Goal: Task Accomplishment & Management: Use online tool/utility

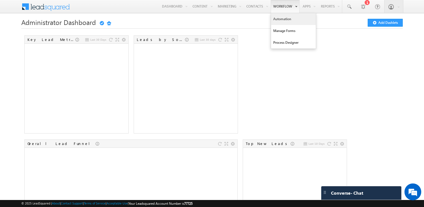
click at [283, 17] on link "Automation" at bounding box center [293, 19] width 45 height 12
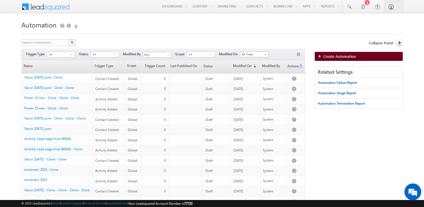
click at [363, 56] on link "Create Automation" at bounding box center [358, 56] width 88 height 9
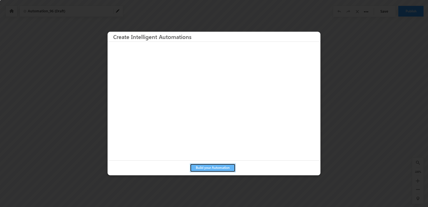
click at [211, 168] on button "Build your Automation" at bounding box center [213, 167] width 46 height 9
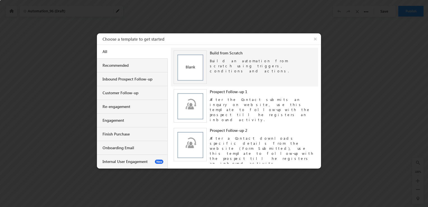
click at [191, 74] on img at bounding box center [190, 66] width 33 height 33
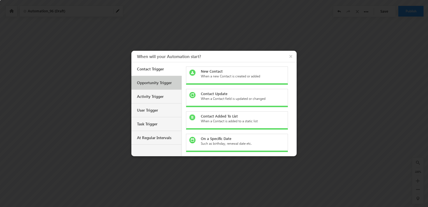
click at [153, 81] on div "Opportunity Trigger" at bounding box center [157, 82] width 40 height 5
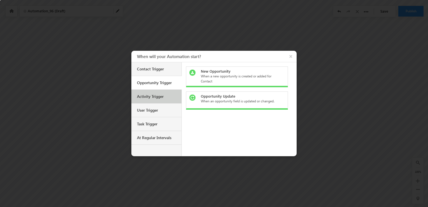
click at [155, 95] on div "Activity Trigger" at bounding box center [157, 96] width 40 height 5
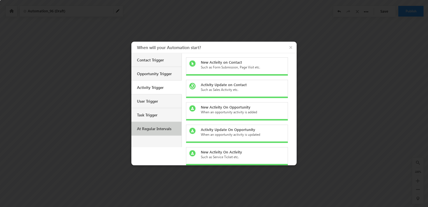
click at [159, 131] on div "At Regular Intervals" at bounding box center [156, 129] width 50 height 14
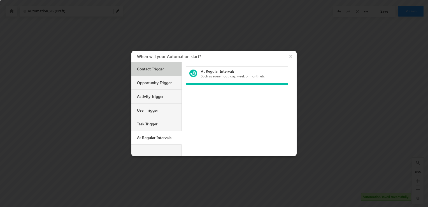
click at [149, 66] on div "Contact Trigger" at bounding box center [156, 69] width 50 height 14
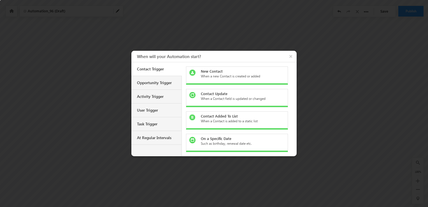
click at [232, 73] on div "New Contact" at bounding box center [240, 71] width 79 height 5
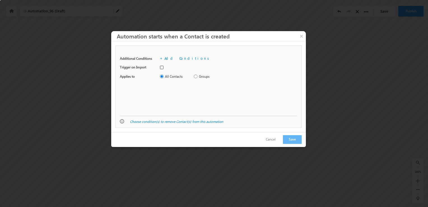
click at [162, 67] on input "checkbox" at bounding box center [162, 68] width 4 height 4
checkbox input "false"
click at [294, 139] on button "Save" at bounding box center [292, 139] width 19 height 9
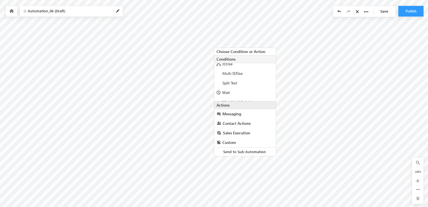
scroll to position [38, 0]
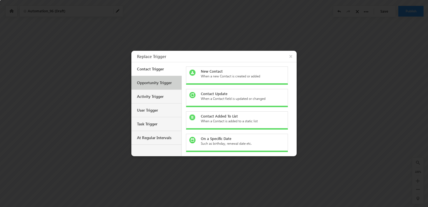
click at [154, 80] on div "Opportunity Trigger" at bounding box center [157, 82] width 40 height 5
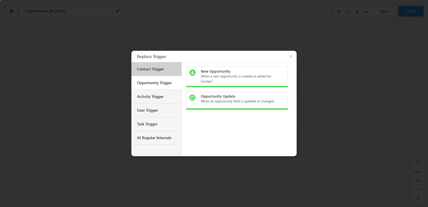
click at [169, 66] on div "Contact Trigger" at bounding box center [157, 68] width 40 height 5
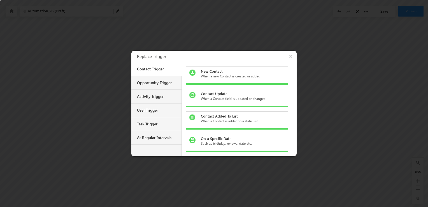
click at [252, 94] on div "Contact Update" at bounding box center [240, 93] width 79 height 5
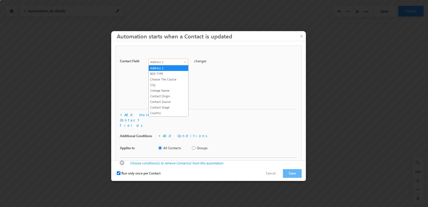
click at [176, 60] on span "Address 1" at bounding box center [167, 61] width 36 height 5
click at [170, 75] on link "BDE TYPE" at bounding box center [168, 73] width 39 height 5
click at [178, 61] on span "BDE TYPE" at bounding box center [167, 61] width 36 height 5
click at [173, 84] on link "City" at bounding box center [168, 84] width 39 height 5
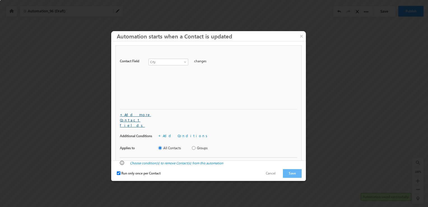
click at [142, 114] on link "+Add more Contact fields" at bounding box center [135, 119] width 31 height 15
click at [123, 71] on label "OR" at bounding box center [124, 72] width 9 height 6
drag, startPoint x: 123, startPoint y: 71, endPoint x: 296, endPoint y: 72, distance: 172.8
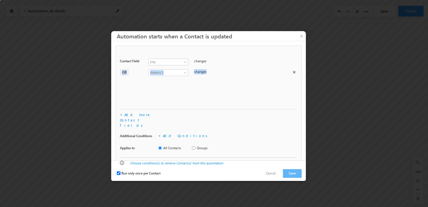
click at [296, 72] on div "OR Address 1 BDE TYPE Choose The Course City College Name Contact Origin Contac…" at bounding box center [208, 73] width 177 height 8
drag, startPoint x: 296, startPoint y: 72, endPoint x: 293, endPoint y: 73, distance: 2.9
click at [293, 73] on span at bounding box center [294, 72] width 3 height 3
click at [292, 169] on button "Save" at bounding box center [292, 173] width 19 height 9
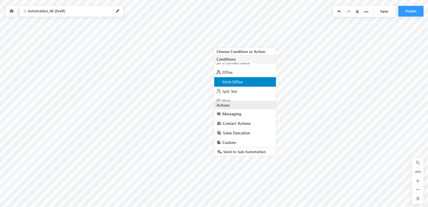
scroll to position [19, 0]
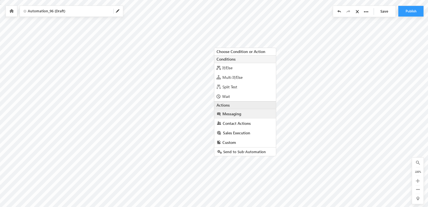
click at [246, 114] on link "Messaging" at bounding box center [245, 114] width 62 height 10
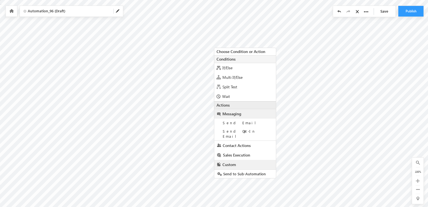
click at [243, 161] on link "Custom" at bounding box center [245, 165] width 62 height 10
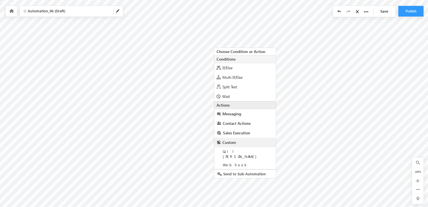
checkbox input "true"
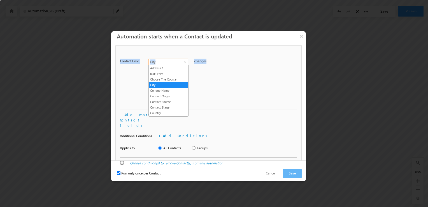
click at [186, 62] on span at bounding box center [185, 63] width 4 height 4
click at [302, 36] on button "×" at bounding box center [301, 36] width 9 height 10
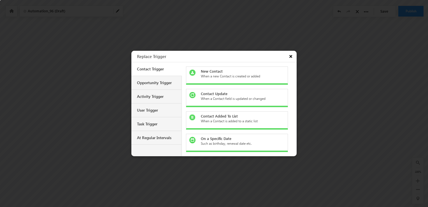
click at [291, 57] on button "×" at bounding box center [291, 56] width 10 height 11
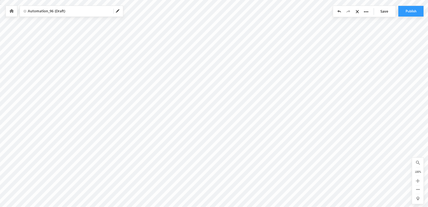
click at [357, 10] on icon at bounding box center [358, 12] width 5 height 4
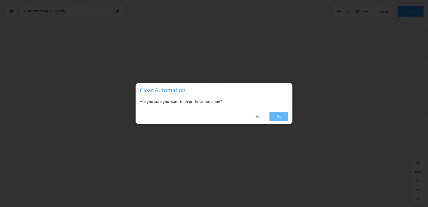
click at [255, 117] on link "Yes" at bounding box center [257, 116] width 18 height 8
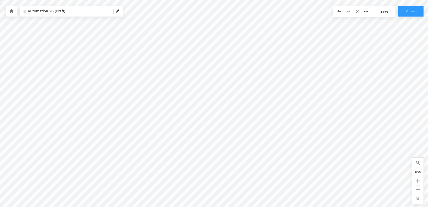
click at [13, 14] on div at bounding box center [11, 11] width 11 height 11
click at [10, 11] on icon at bounding box center [11, 11] width 4 height 4
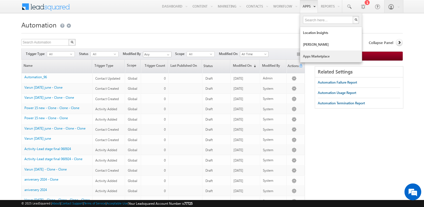
click at [324, 55] on link "Apps Marketplace" at bounding box center [331, 56] width 62 height 12
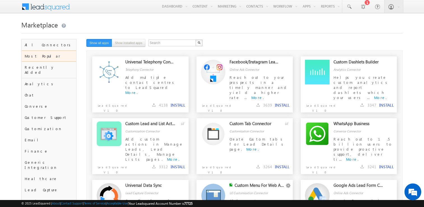
click at [353, 125] on div "WhatsApp Business" at bounding box center [358, 125] width 50 height 8
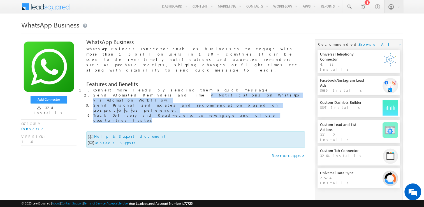
drag, startPoint x: 156, startPoint y: 85, endPoint x: 232, endPoint y: 94, distance: 76.5
click at [232, 94] on ol "Convert more leads by sending them a quick message. Send Automated Reminders an…" at bounding box center [198, 104] width 211 height 35
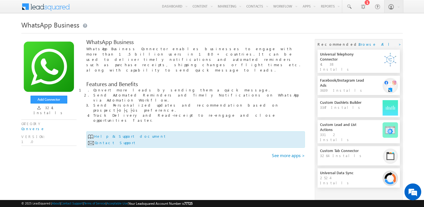
drag, startPoint x: 232, startPoint y: 94, endPoint x: 192, endPoint y: 100, distance: 40.5
click at [192, 100] on div "WhatsApp Business WhatsApp Business Connector enables businesses to engage with…" at bounding box center [195, 95] width 218 height 112
click at [53, 98] on button "Add Connector" at bounding box center [49, 99] width 37 height 8
click at [362, 7] on div at bounding box center [363, 7] width 6 height 6
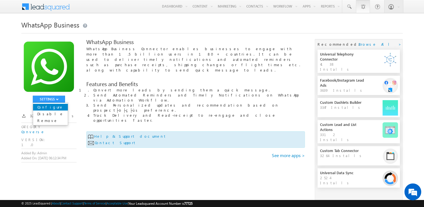
click at [53, 107] on link "Configure" at bounding box center [50, 107] width 35 height 7
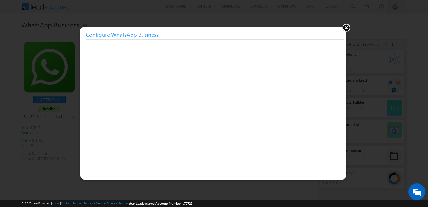
click at [346, 28] on button at bounding box center [346, 27] width 8 height 8
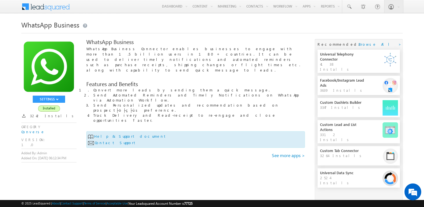
drag, startPoint x: 84, startPoint y: 48, endPoint x: 184, endPoint y: 61, distance: 101.1
click at [184, 61] on div "SETTINGS Configure Disable Remove Installed 3242 Installs CATEGORY Converse VER…" at bounding box center [211, 137] width 381 height 196
drag, startPoint x: 184, startPoint y: 61, endPoint x: 261, endPoint y: 69, distance: 77.1
click at [261, 69] on div "WhatsApp Business WhatsApp Business Connector enables businesses to engage with…" at bounding box center [195, 95] width 218 height 112
click at [59, 7] on span at bounding box center [49, 6] width 41 height 10
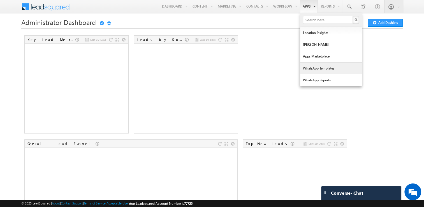
click at [343, 71] on link "WhatsApp Templates" at bounding box center [331, 68] width 62 height 12
